Goal: Information Seeking & Learning: Check status

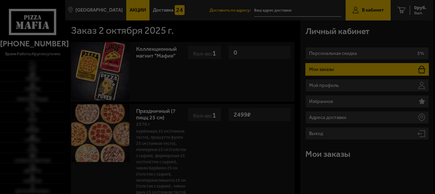
type input "[STREET_ADDRESS]"
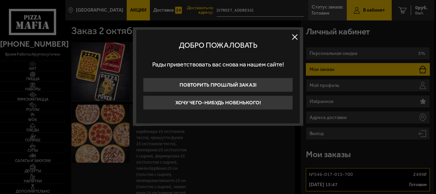
click at [292, 37] on button at bounding box center [295, 37] width 10 height 10
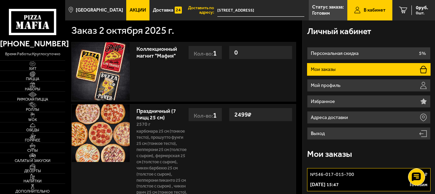
click at [342, 179] on link "№ 546-017-015-700 2499 ₽ [DATE] 15:47 Готовим" at bounding box center [368, 179] width 123 height 23
click at [361, 7] on link "В кабинет" at bounding box center [369, 10] width 45 height 20
click at [324, 11] on p "Готовим" at bounding box center [321, 13] width 18 height 5
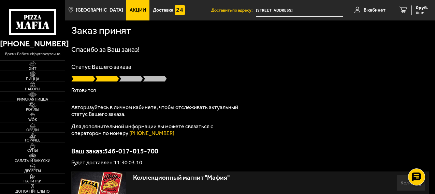
click at [267, 88] on p "Готовится" at bounding box center [249, 90] width 357 height 5
click at [375, 9] on span "В кабинет" at bounding box center [374, 10] width 22 height 5
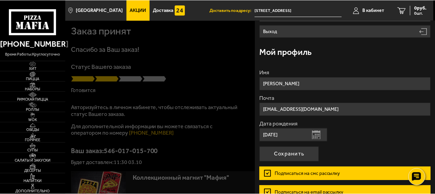
scroll to position [140, 0]
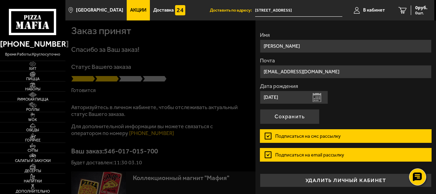
click at [166, 74] on div at bounding box center [283, 117] width 436 height 194
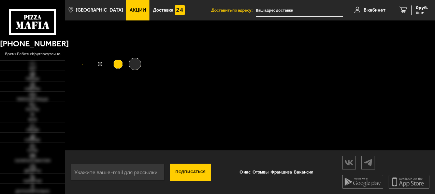
type input "[STREET_ADDRESS]"
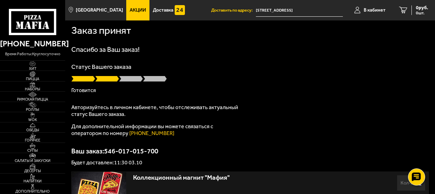
click at [111, 80] on span at bounding box center [107, 78] width 24 height 7
